Goal: Find specific page/section

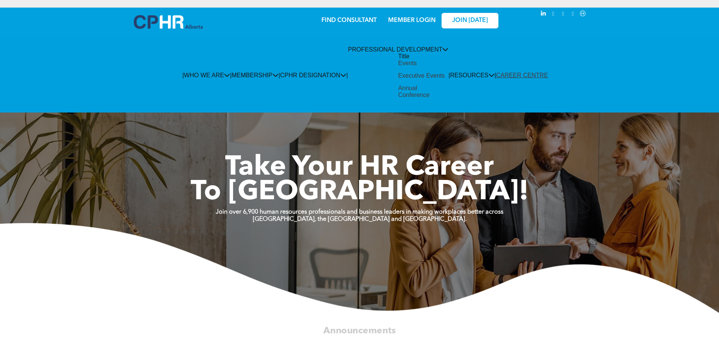
click at [403, 52] on span "PROFESSIONAL DEVELOPMENT" at bounding box center [398, 49] width 100 height 6
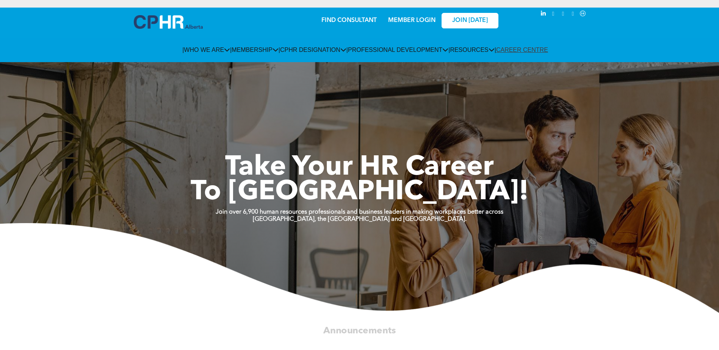
click at [390, 19] on link "MEMBER LOGIN" at bounding box center [411, 20] width 47 height 6
click at [409, 17] on link "MEMBER LOGIN" at bounding box center [411, 20] width 47 height 6
click at [398, 20] on link "MEMBER LOGIN" at bounding box center [411, 20] width 47 height 6
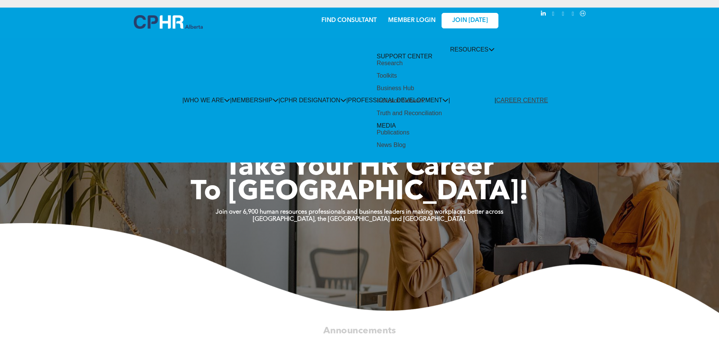
click at [397, 79] on div "Toolkits" at bounding box center [387, 75] width 20 height 7
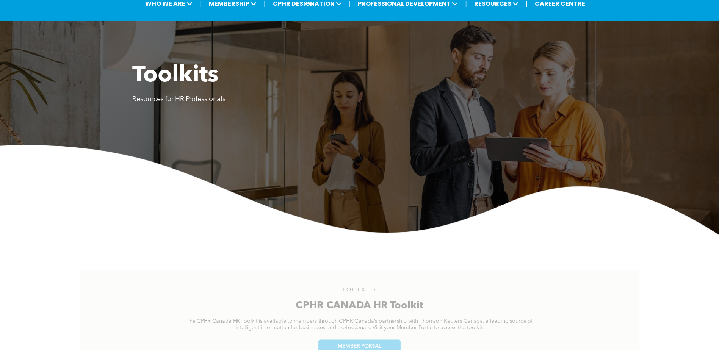
scroll to position [189, 0]
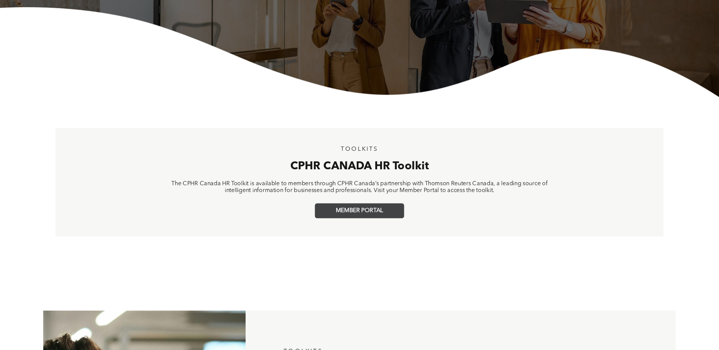
click at [344, 204] on link "MEMBER PORTAL" at bounding box center [359, 210] width 89 height 15
